Goal: Information Seeking & Learning: Understand process/instructions

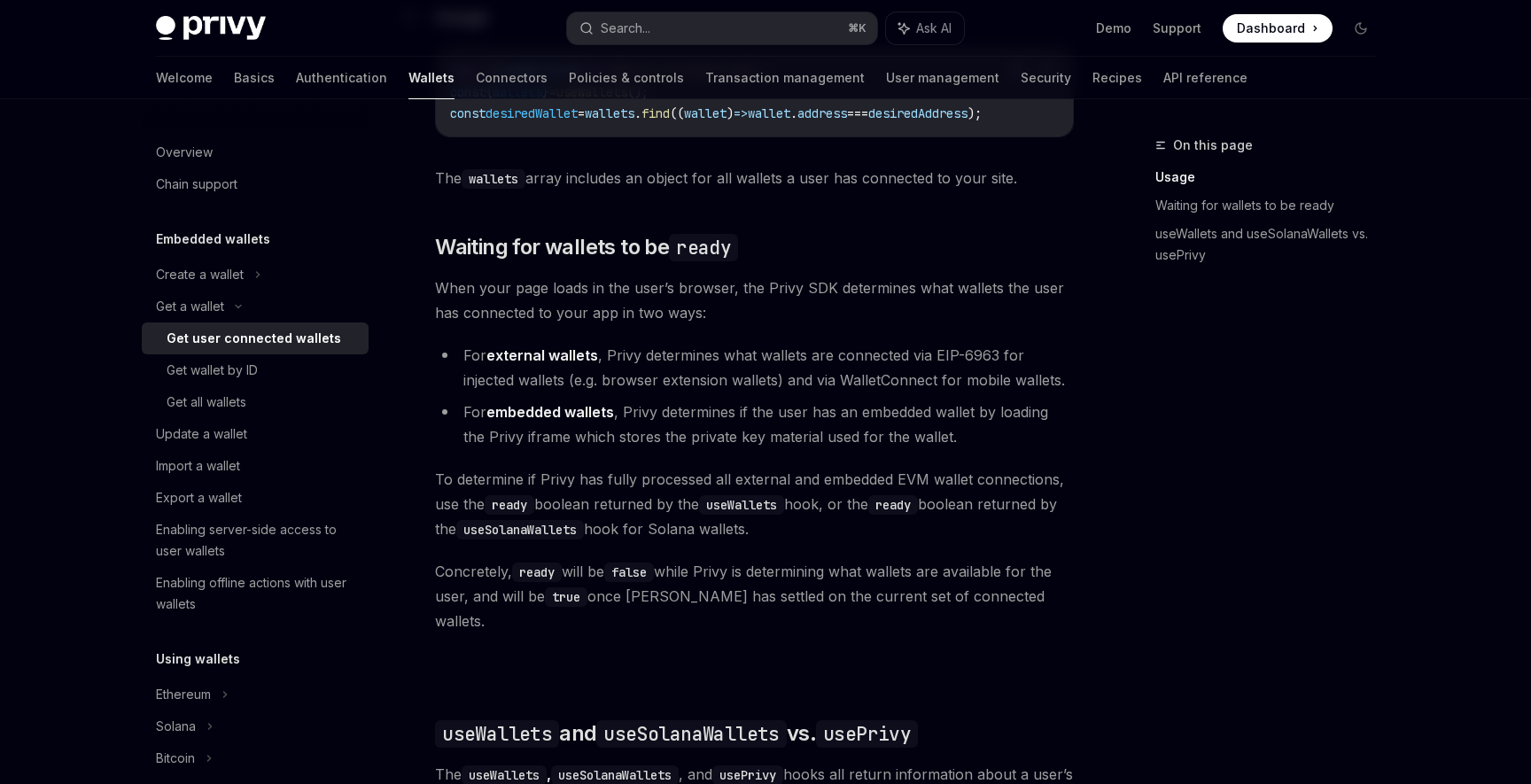
scroll to position [916, 0]
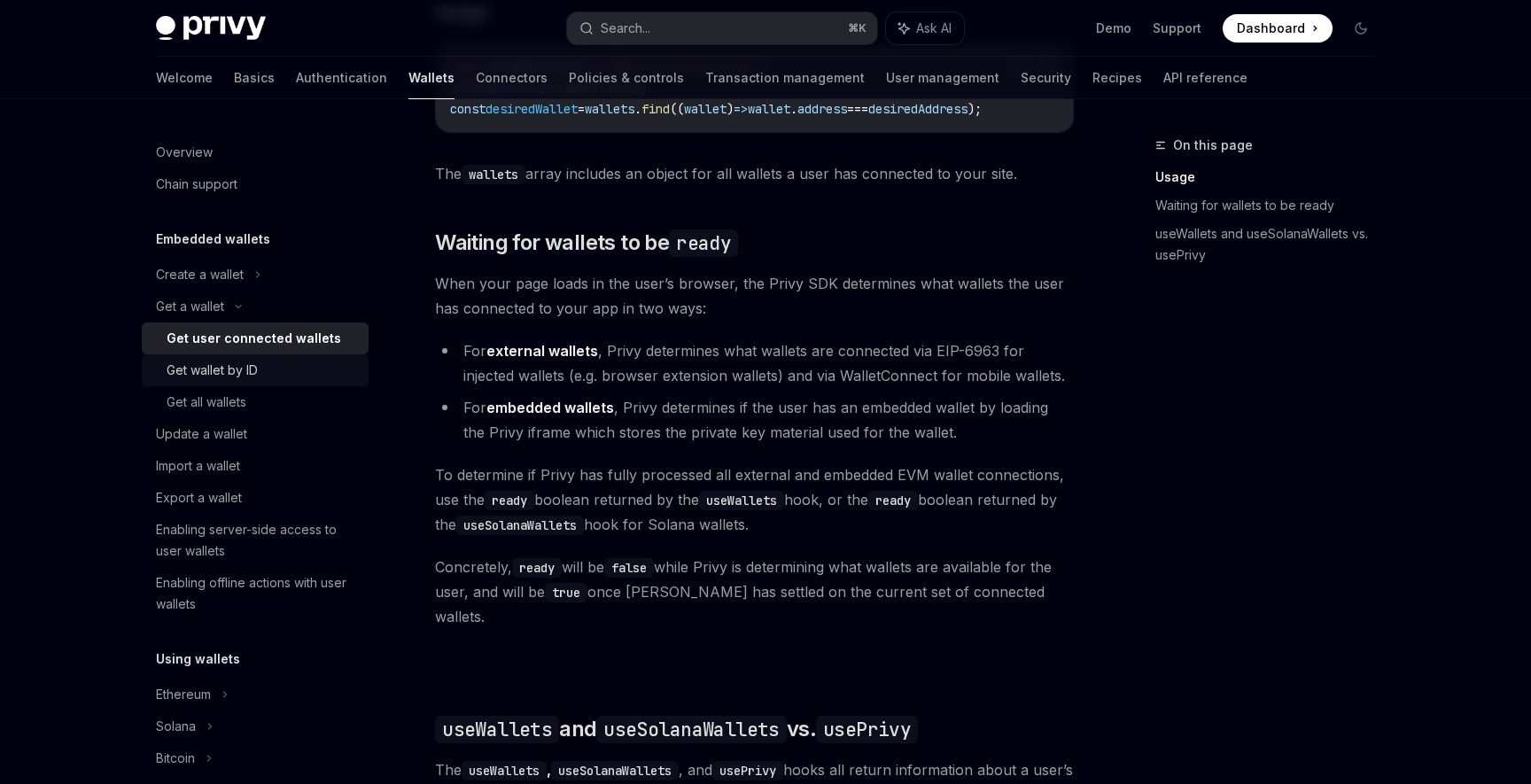
click at [303, 378] on div "Get wallet by ID" at bounding box center [262, 370] width 192 height 21
type textarea "*"
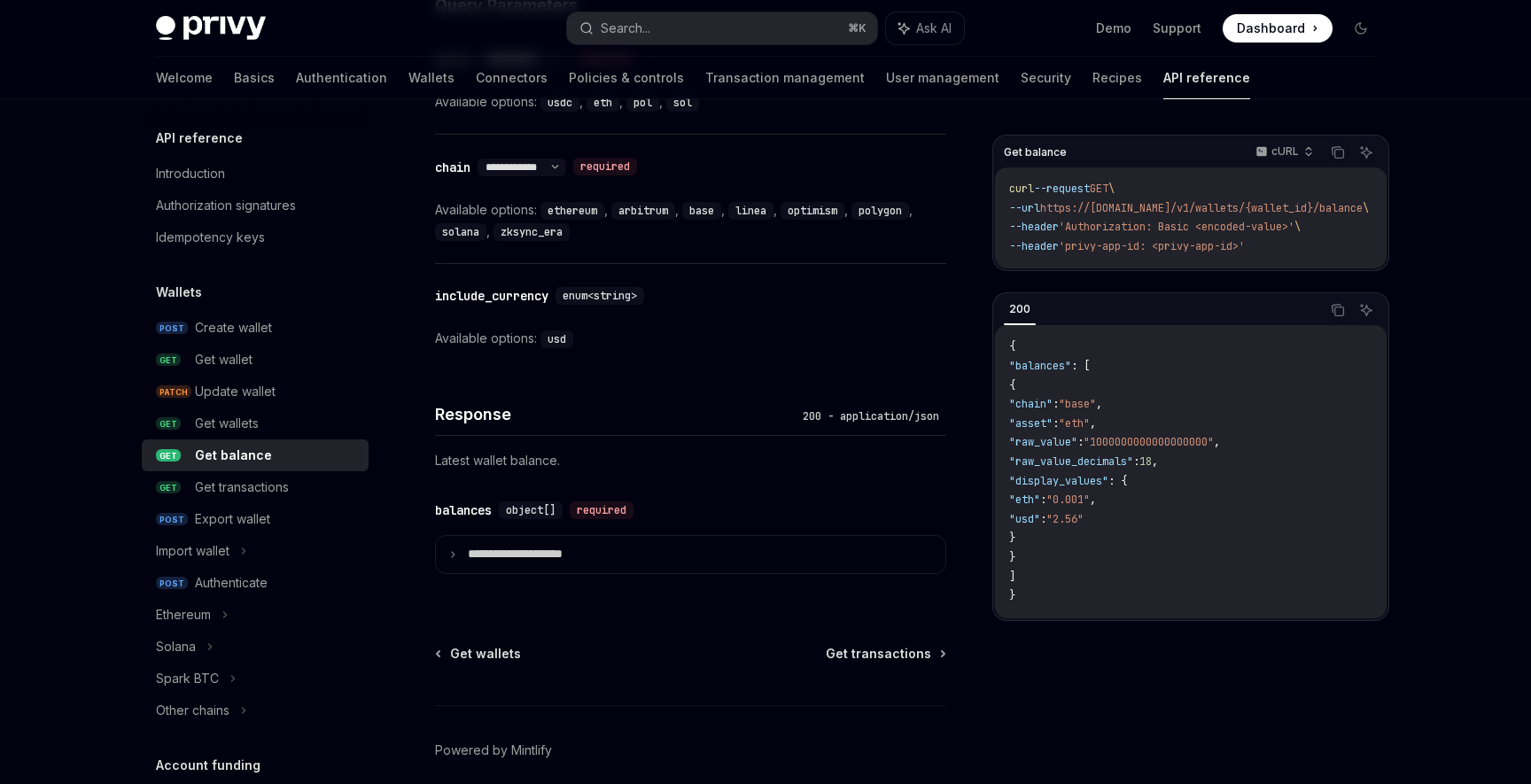
scroll to position [885, 0]
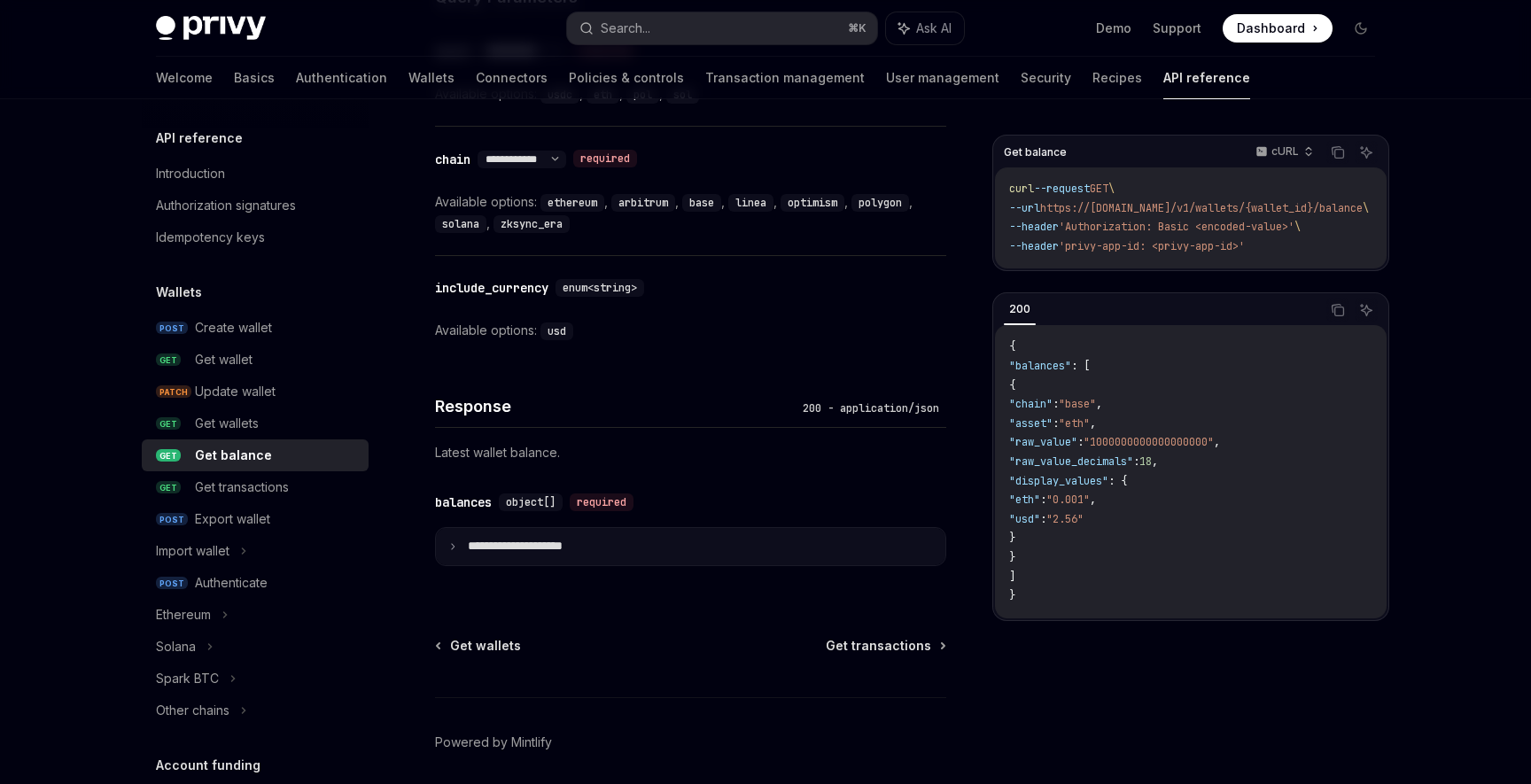
click at [450, 550] on summary "**********" at bounding box center [691, 547] width 510 height 38
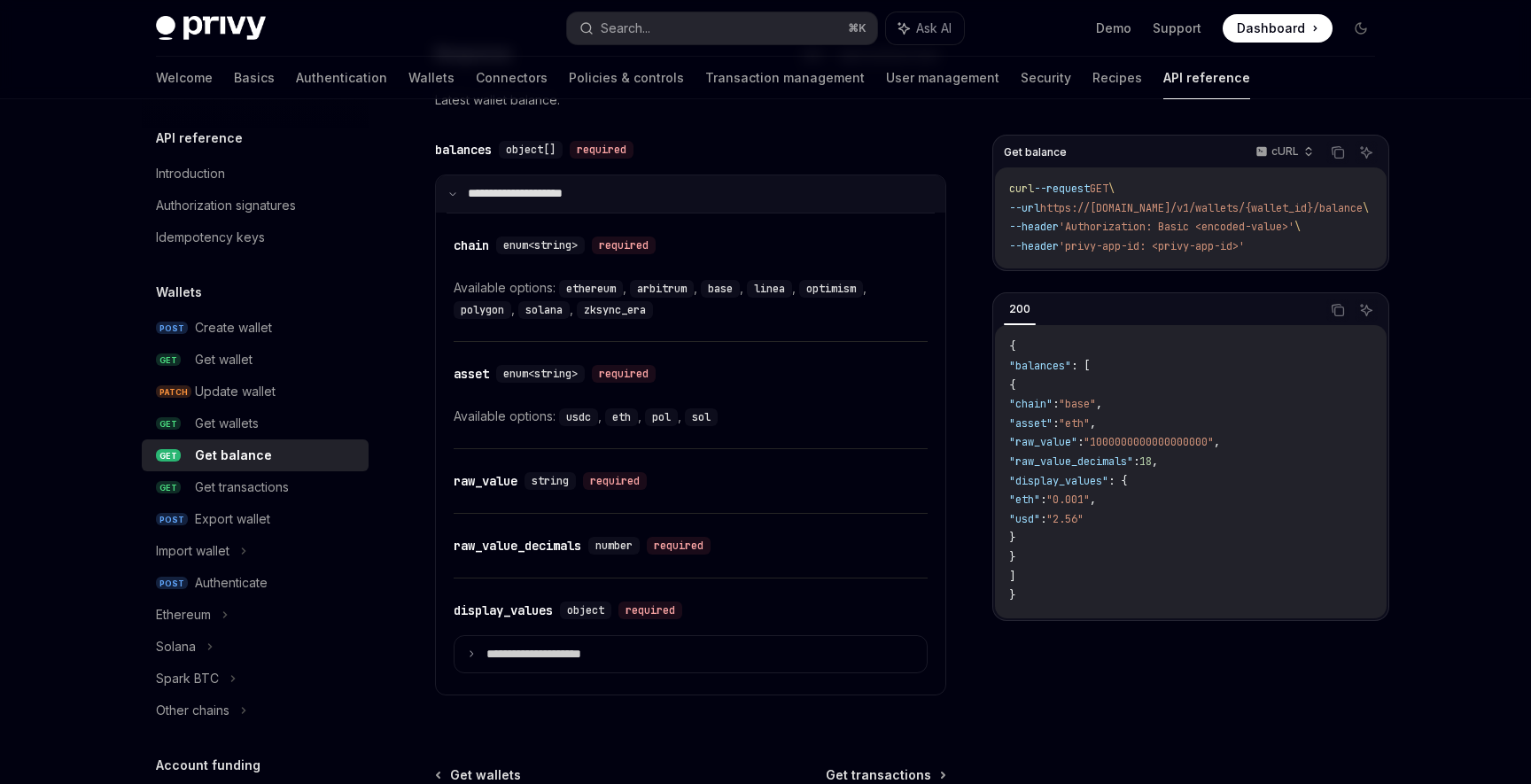
scroll to position [1239, 0]
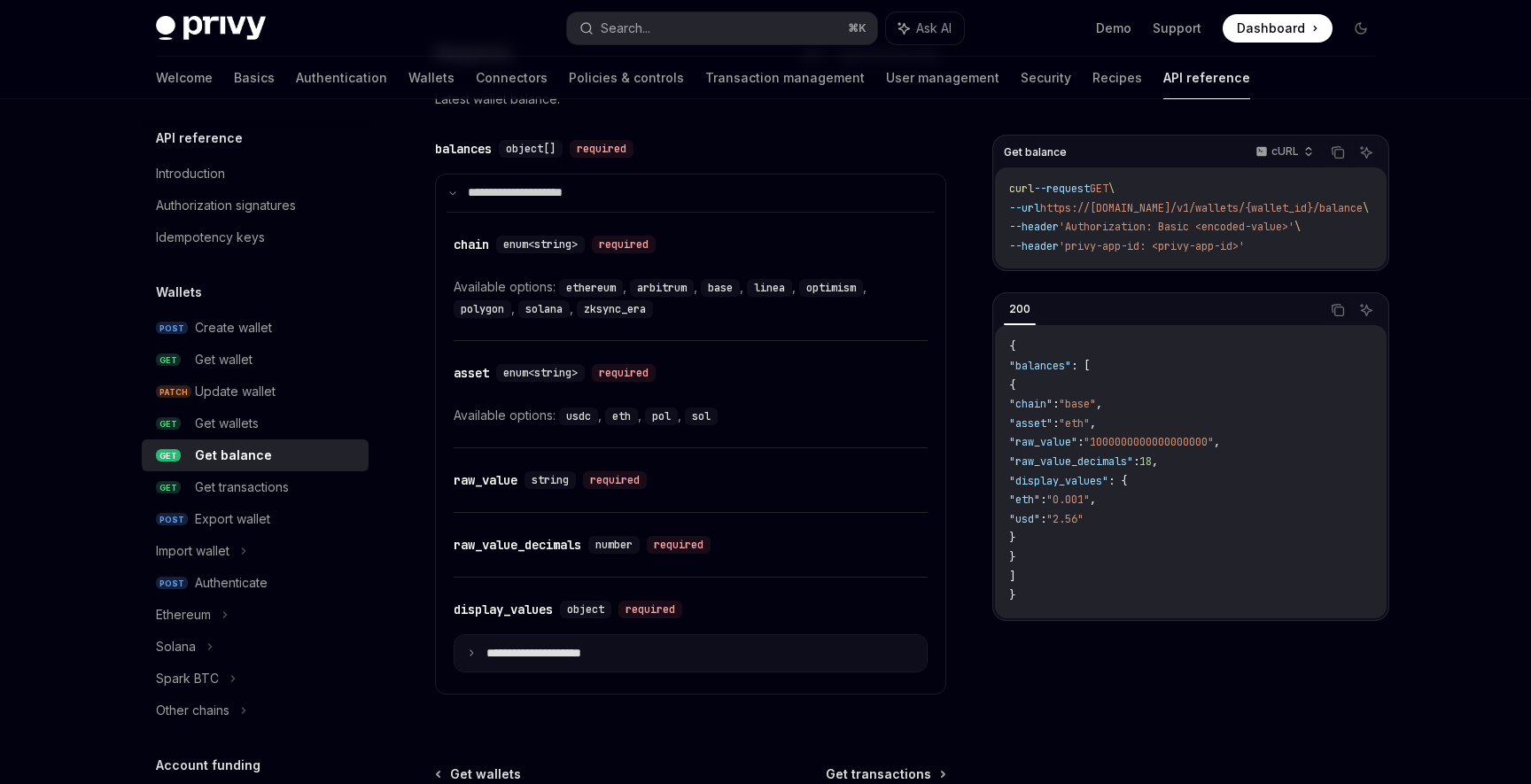
click at [467, 655] on icon at bounding box center [472, 653] width 9 height 9
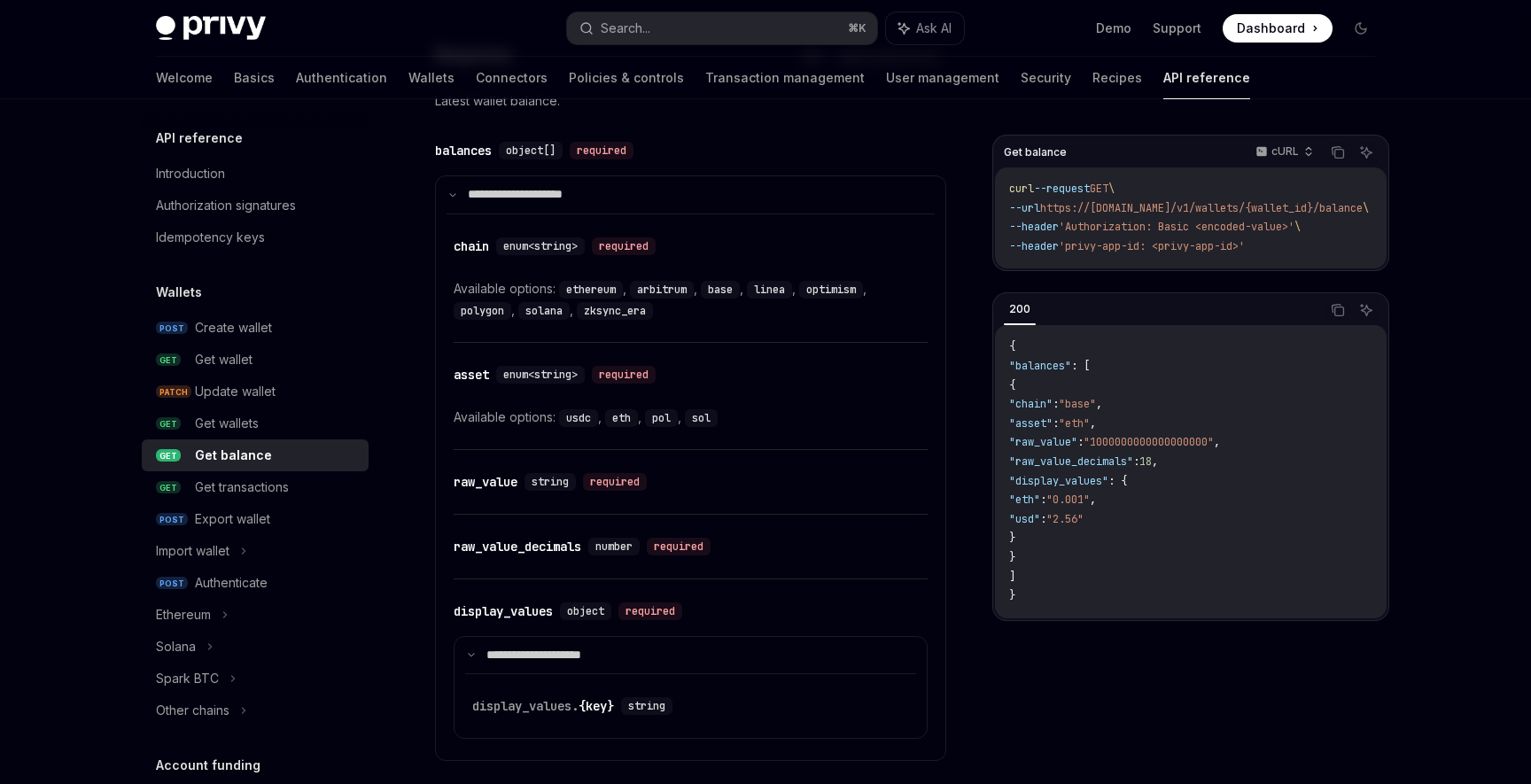
scroll to position [973, 0]
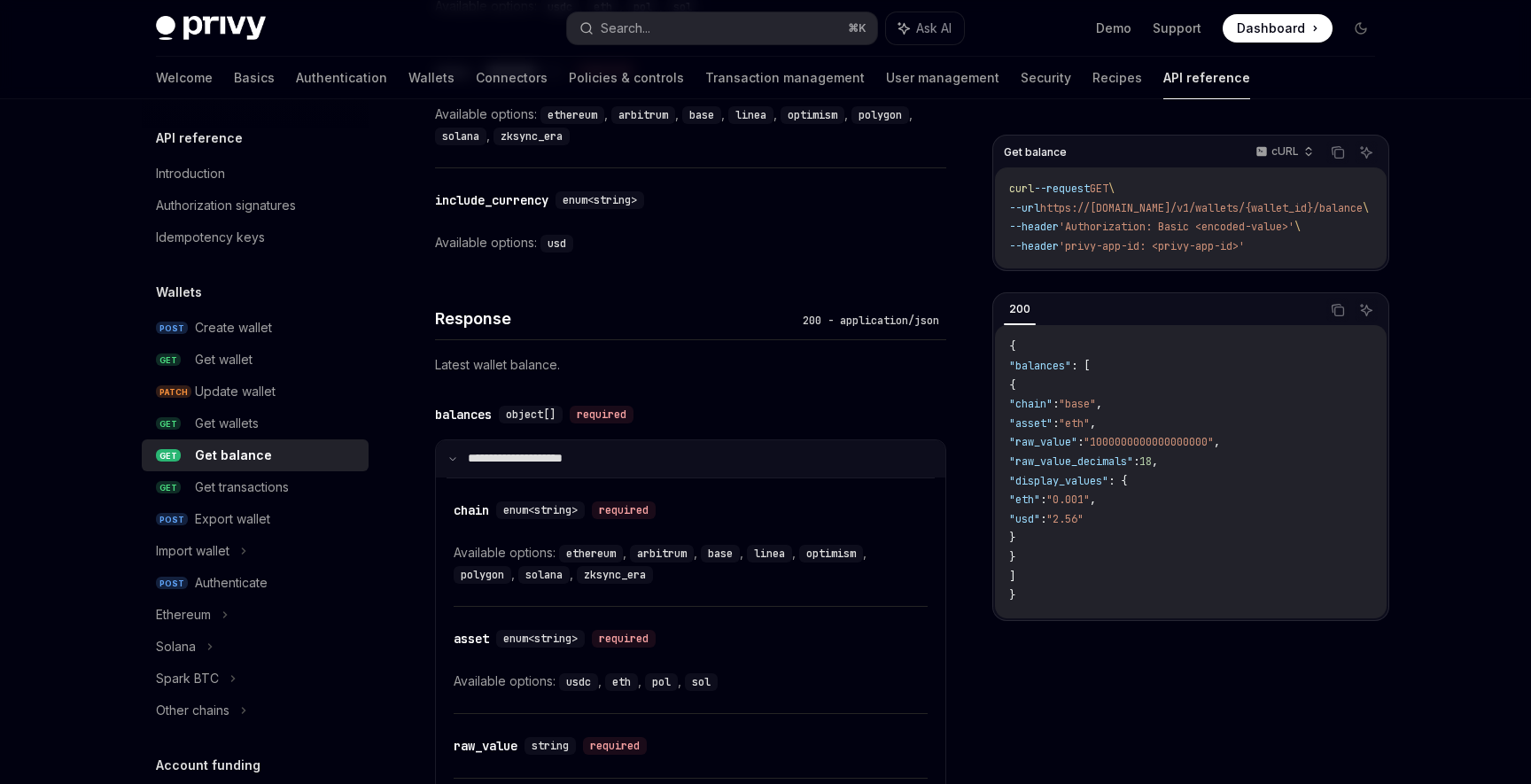
click at [448, 453] on summary "**********" at bounding box center [691, 458] width 510 height 38
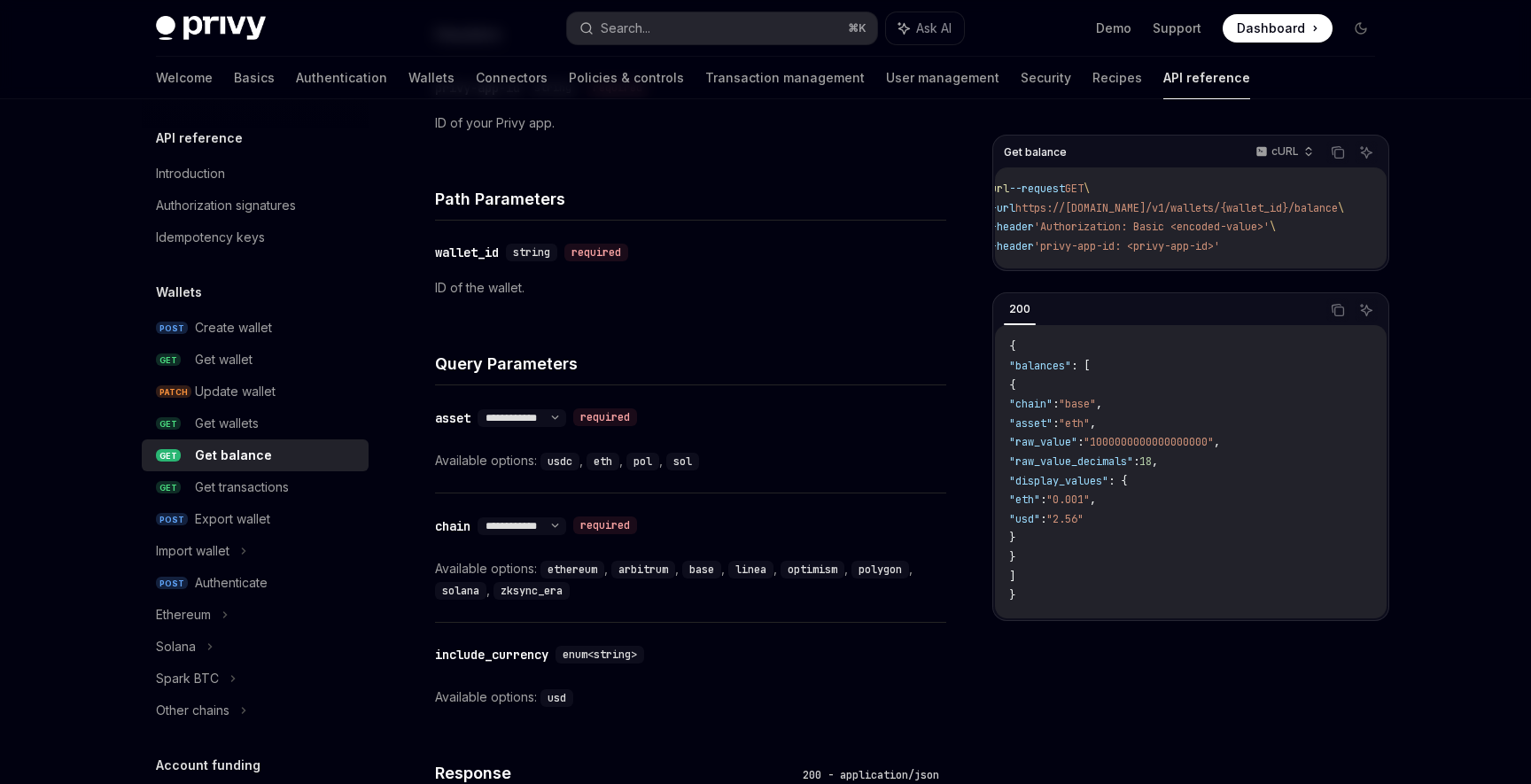
scroll to position [0, 32]
drag, startPoint x: 1175, startPoint y: 211, endPoint x: 1030, endPoint y: 215, distance: 145.1
click at [1030, 215] on span "https://[DOMAIN_NAME]/v1/wallets/{wallet_id}/balance" at bounding box center [1177, 207] width 323 height 14
copy span "[URL][DOMAIN_NAME]"
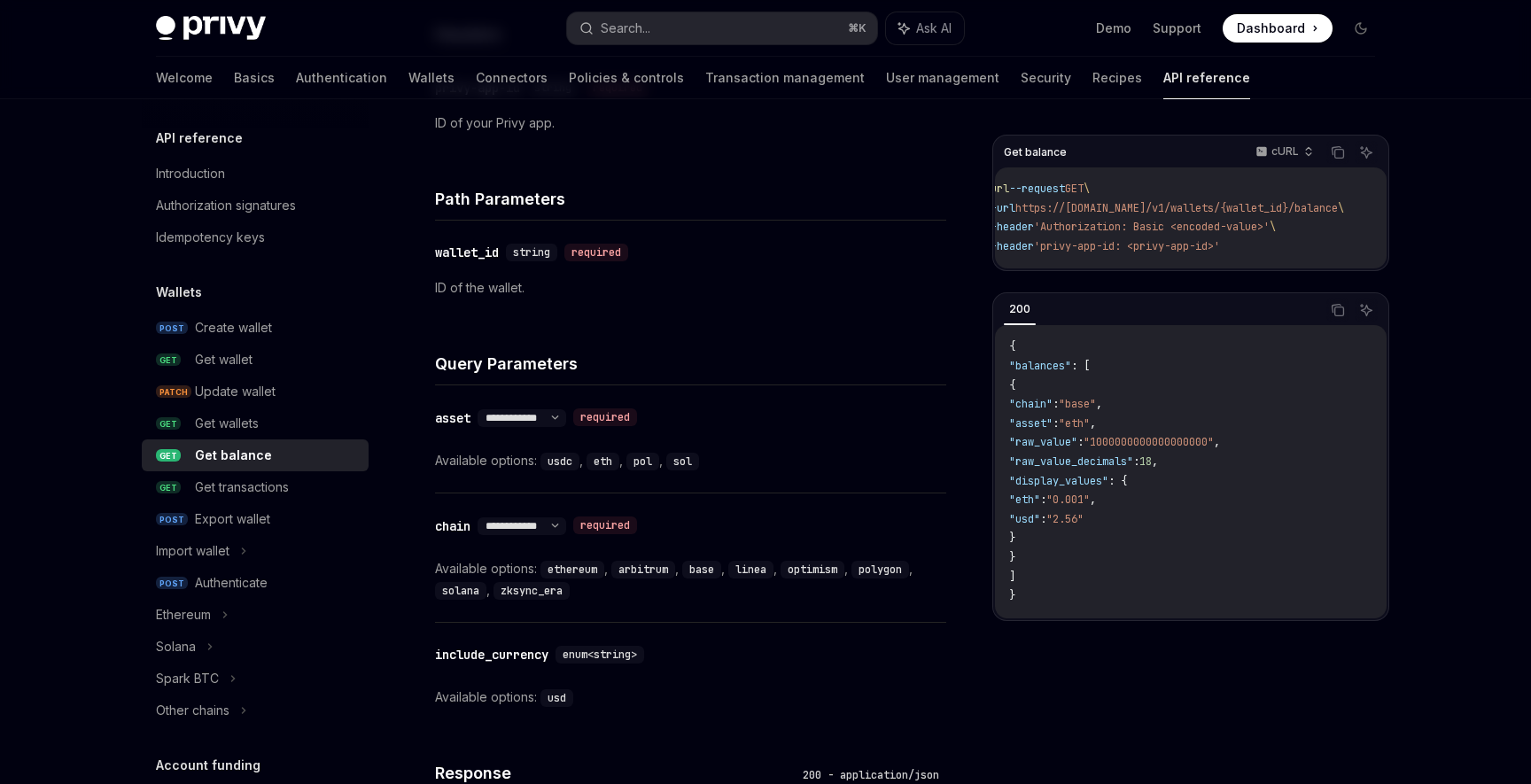
click at [1084, 195] on span "GET" at bounding box center [1074, 188] width 18 height 14
drag, startPoint x: 1028, startPoint y: 206, endPoint x: 1159, endPoint y: 205, distance: 131.0
click at [1159, 205] on span "https://[DOMAIN_NAME]/v1/wallets/{wallet_id}/balance" at bounding box center [1177, 207] width 323 height 14
copy span "[URL][DOMAIN_NAME]"
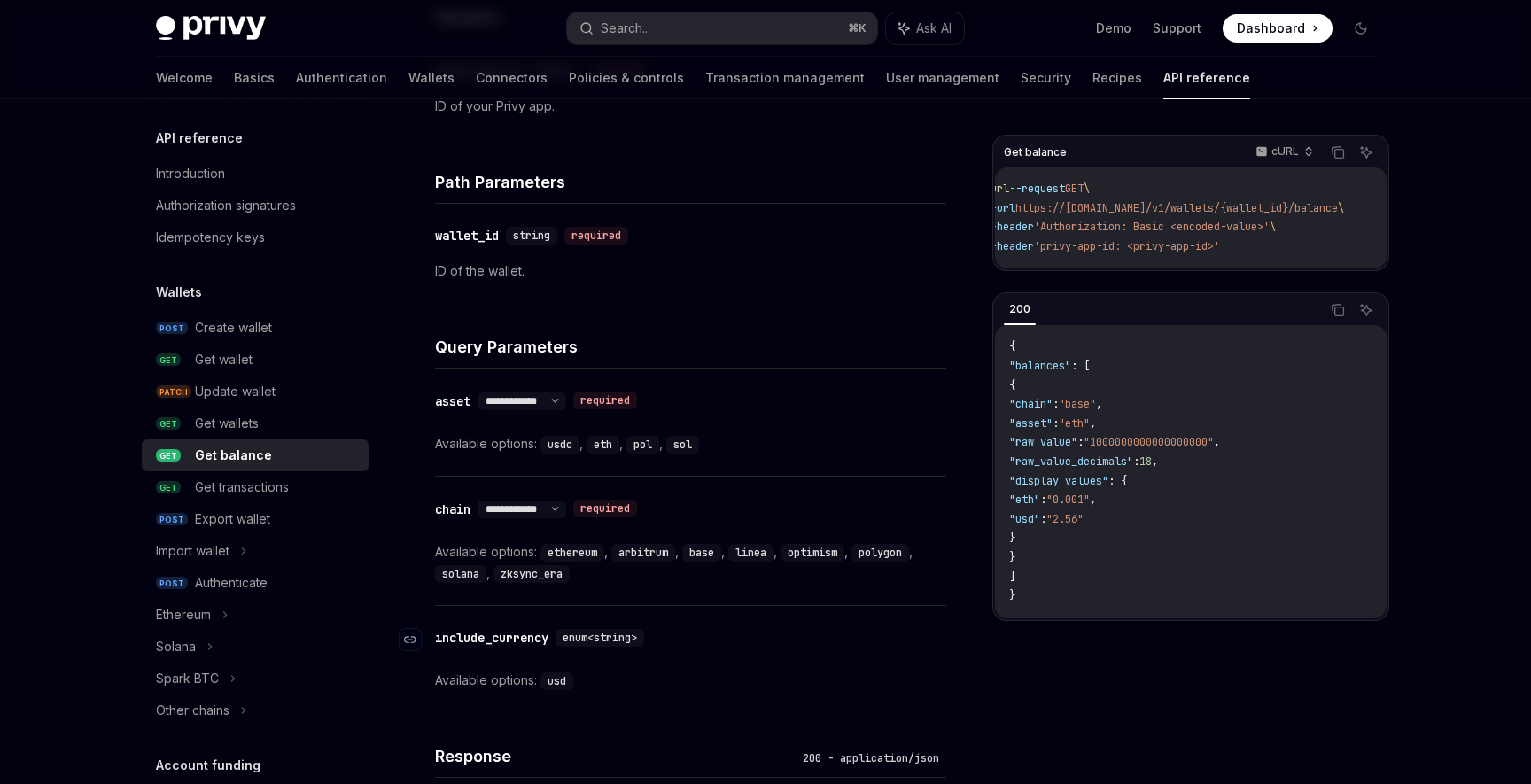
click at [506, 634] on div "include_currency" at bounding box center [492, 637] width 114 height 17
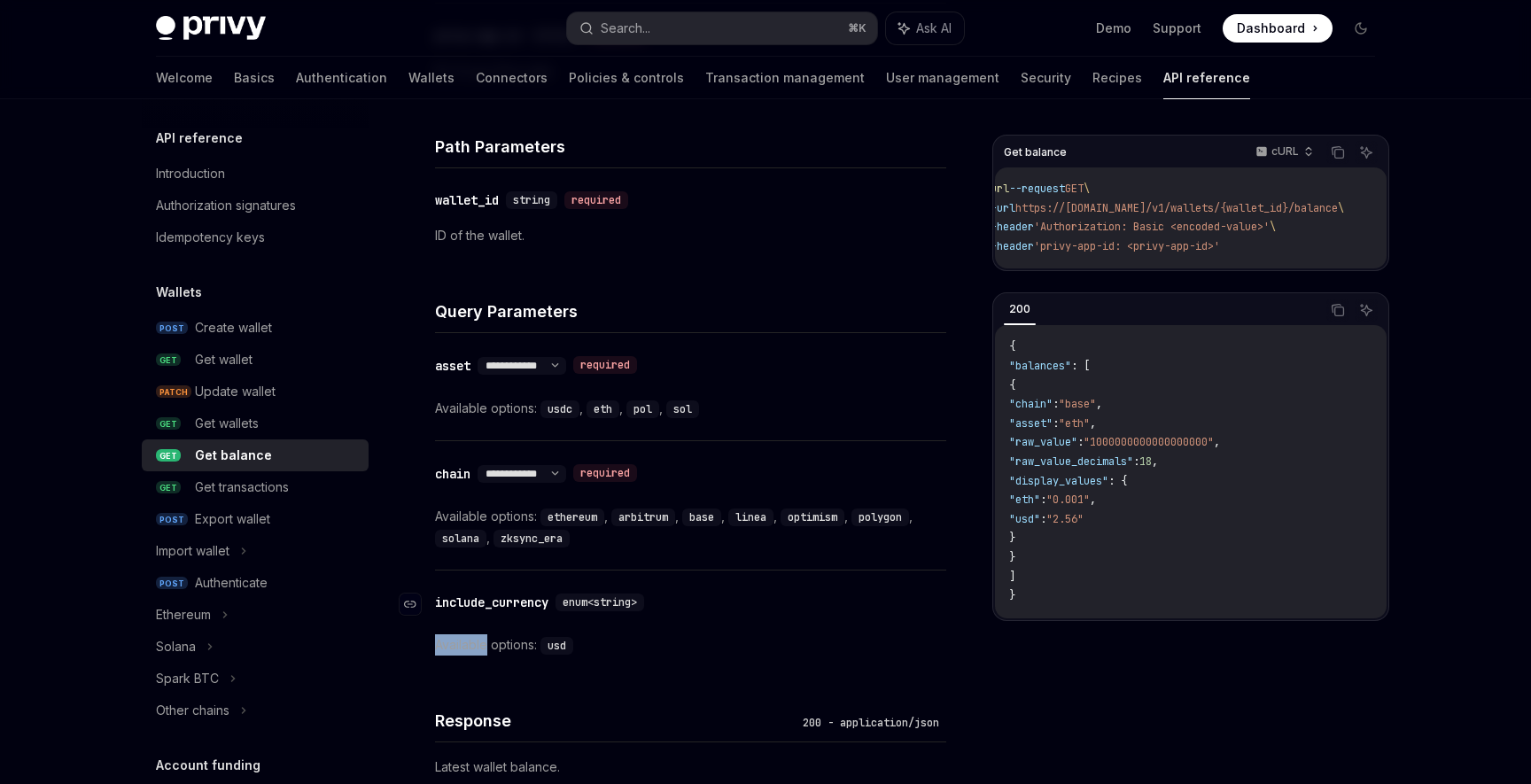
click at [506, 634] on div "**********" at bounding box center [690, 326] width 511 height 1150
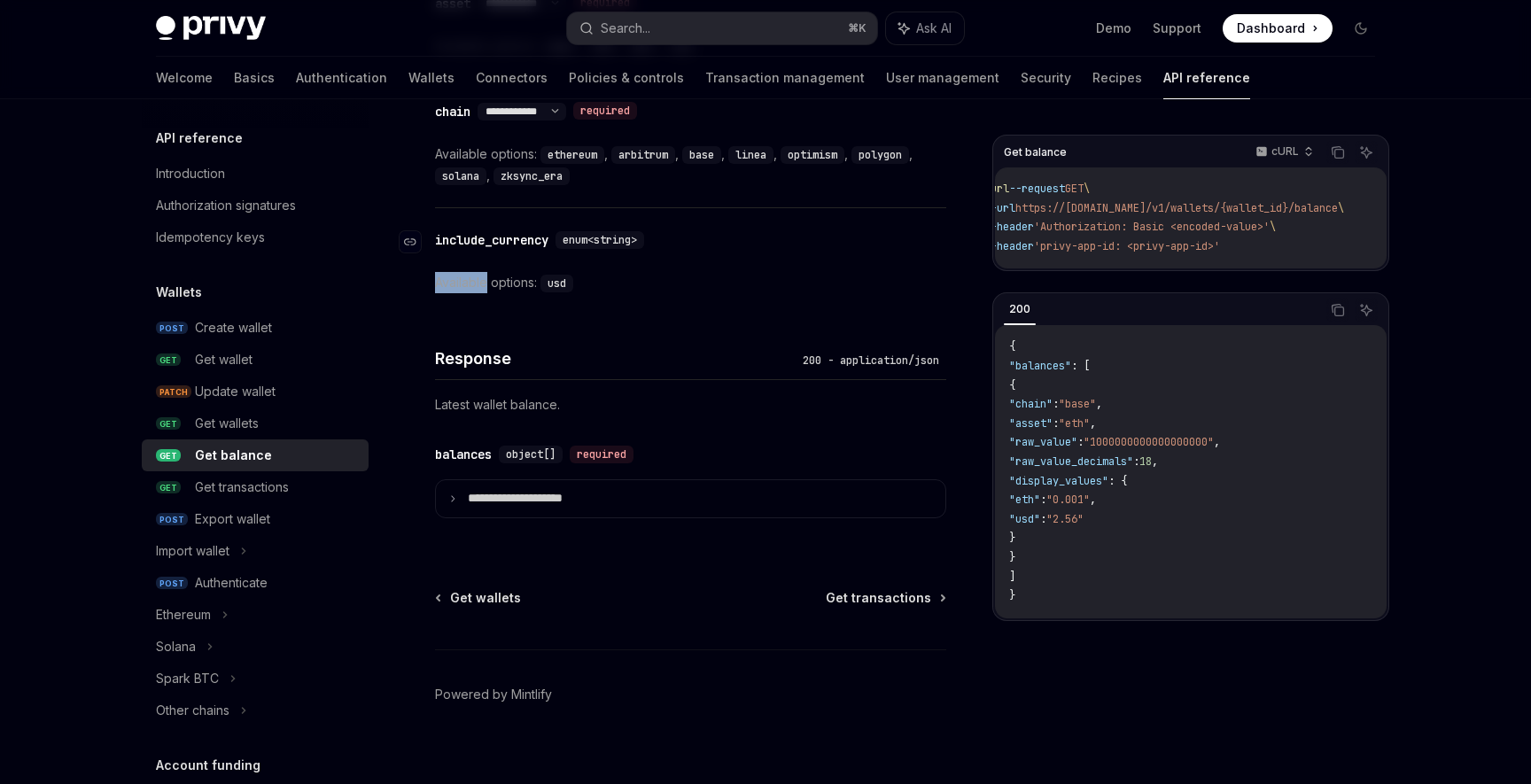
scroll to position [949, 0]
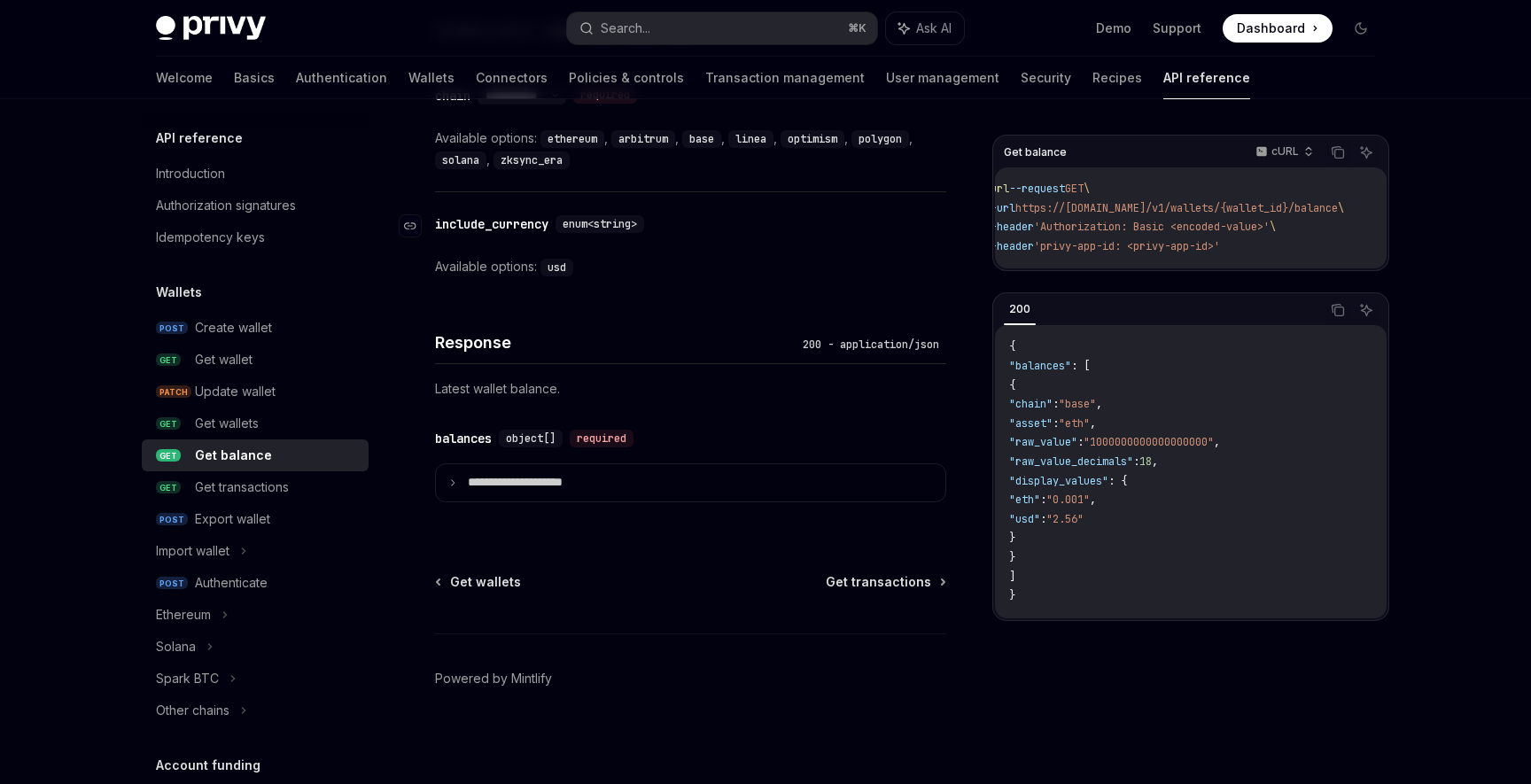
click at [494, 215] on div "include_currency" at bounding box center [492, 224] width 114 height 17
copy div "include_currency"
click at [1049, 371] on span ""balances"" at bounding box center [1040, 365] width 62 height 14
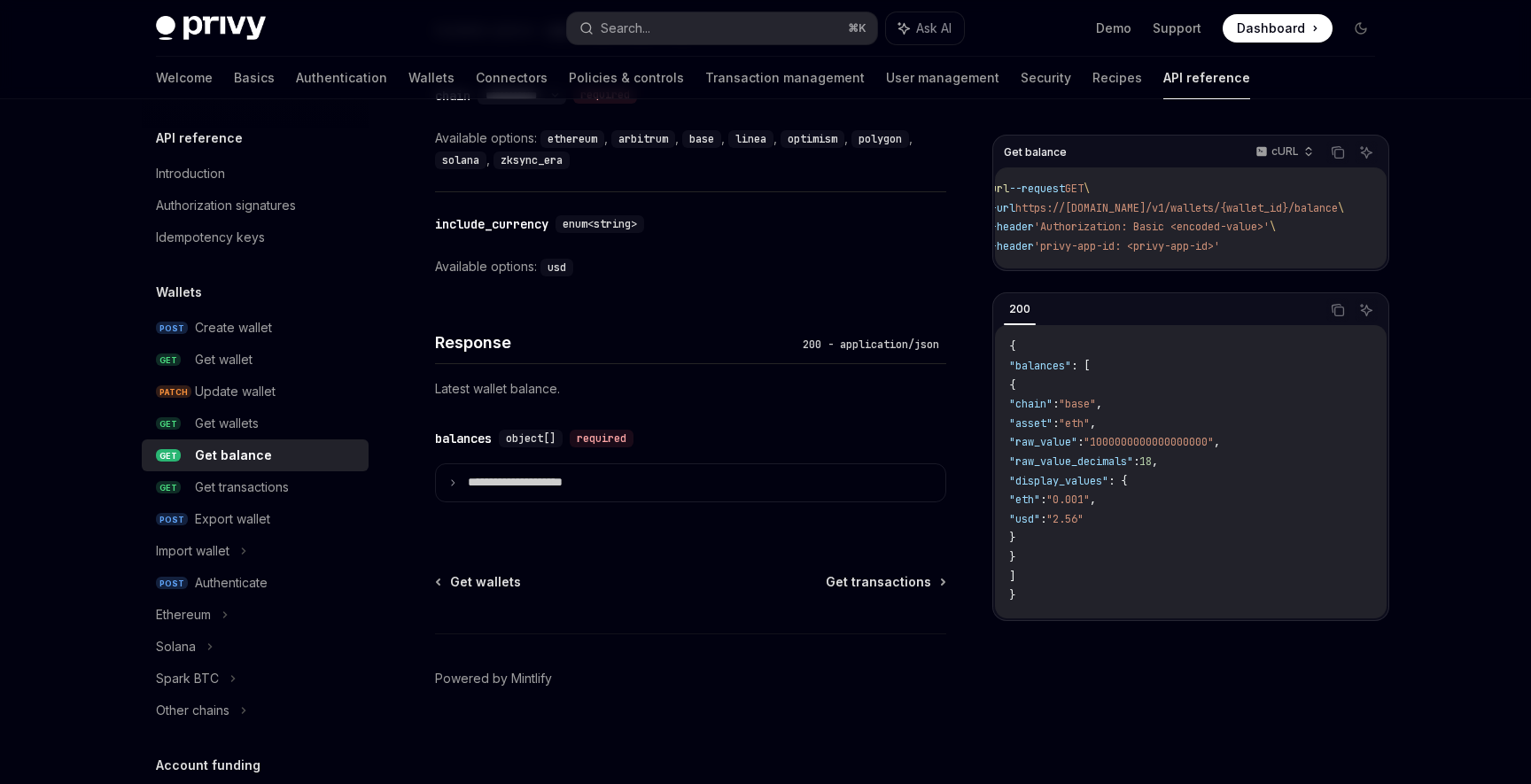
copy span "balances"
click at [1092, 488] on span ""display_values"" at bounding box center [1059, 480] width 99 height 14
copy span "display_values"
click at [1092, 458] on code "{ "balances" : [ { "chain" : "base" , "asset" : "eth" , "raw_value" : "10000000…" at bounding box center [1191, 471] width 363 height 268
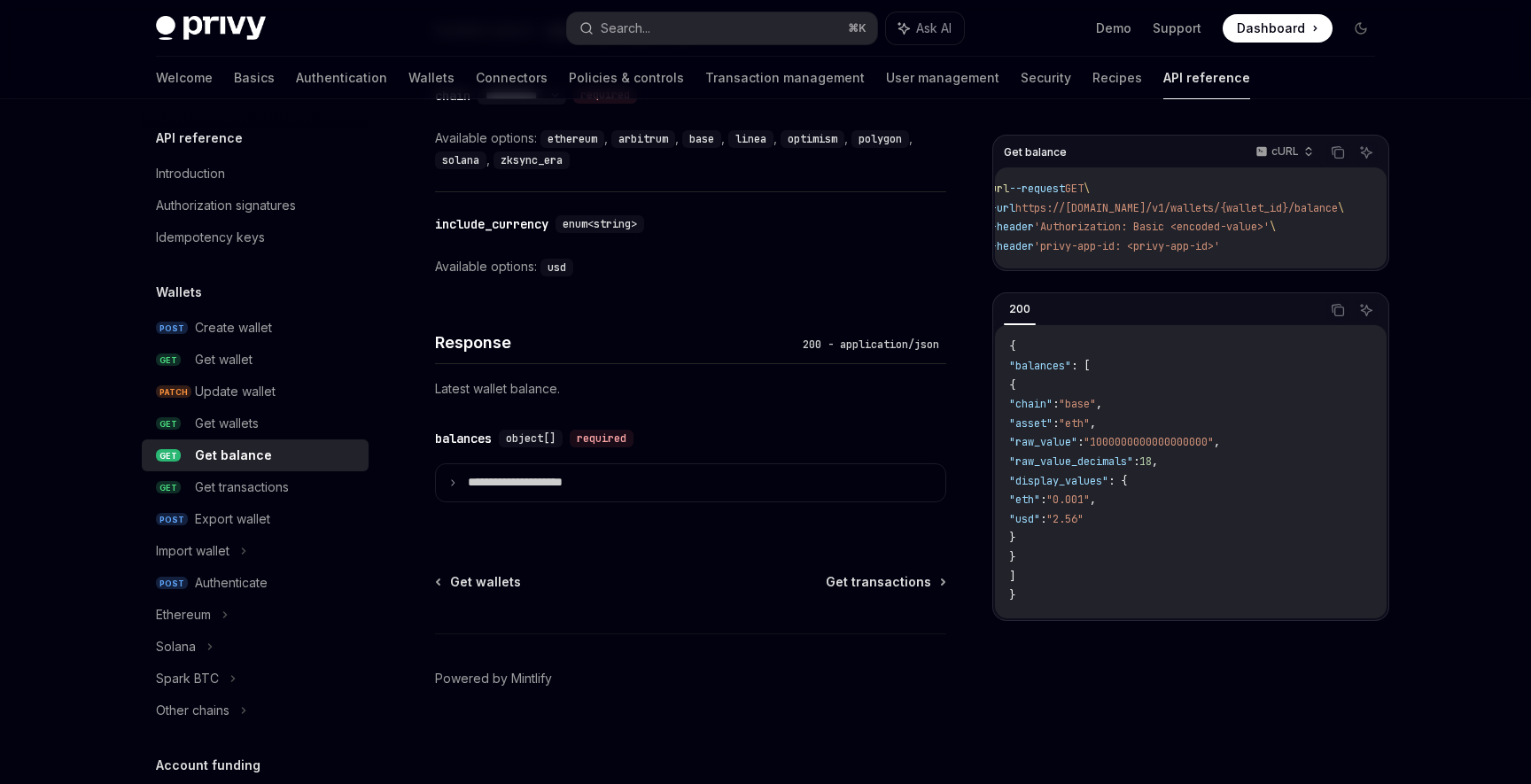
click at [1092, 458] on code "{ "balances" : [ { "chain" : "base" , "asset" : "eth" , "raw_value" : "10000000…" at bounding box center [1191, 471] width 363 height 268
copy span "raw_value"
click at [1085, 469] on span ""raw_value_decimals"" at bounding box center [1071, 461] width 124 height 14
copy span "raw_value_decimals"
